Goal: Transaction & Acquisition: Purchase product/service

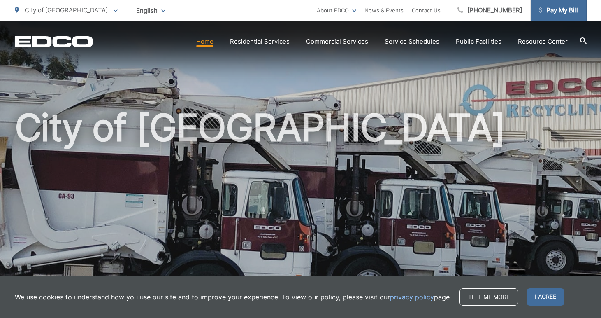
click at [558, 14] on span "Pay My Bill" at bounding box center [558, 10] width 39 height 10
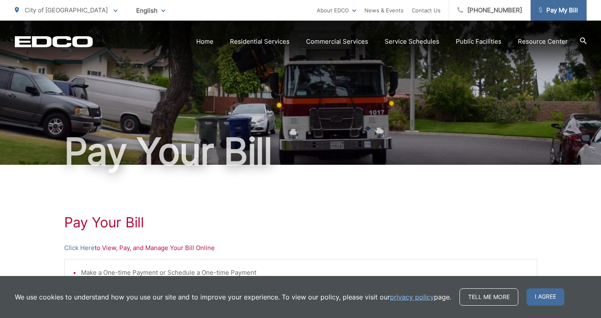
click at [557, 7] on span "Pay My Bill" at bounding box center [558, 10] width 39 height 10
click at [81, 248] on link "Click Here" at bounding box center [79, 248] width 30 height 10
